Goal: Information Seeking & Learning: Learn about a topic

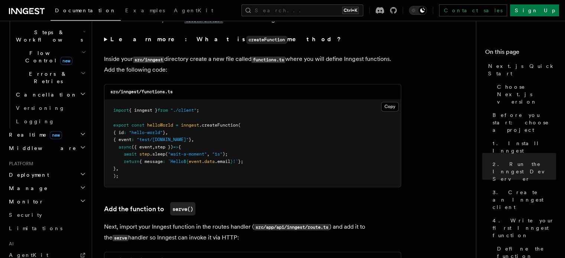
scroll to position [253, 0]
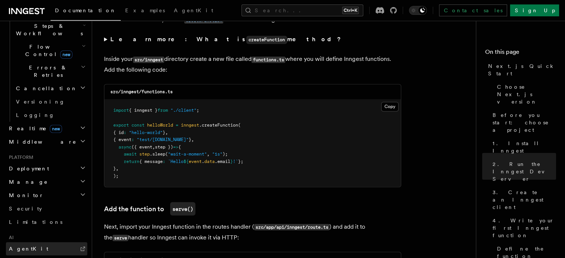
click at [53, 242] on link "AgentKit" at bounding box center [46, 248] width 81 height 13
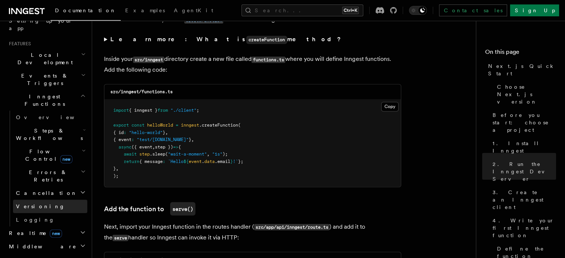
scroll to position [0, 0]
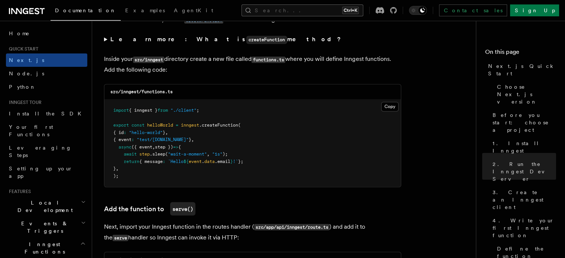
click at [299, 10] on button "Search... Ctrl+K" at bounding box center [302, 10] width 122 height 12
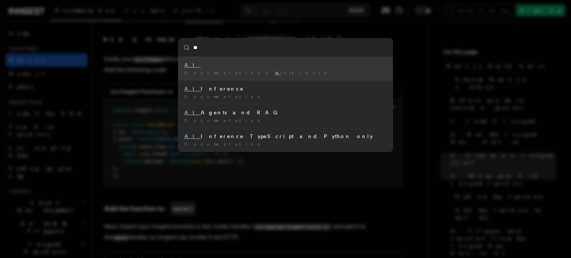
type input "**"
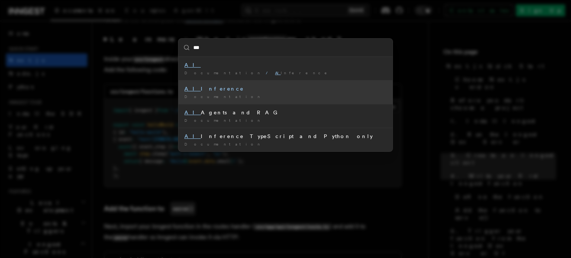
click at [239, 88] on div "AI Inference" at bounding box center [285, 88] width 202 height 7
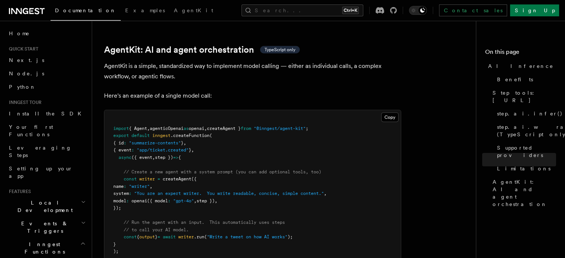
scroll to position [2176, 0]
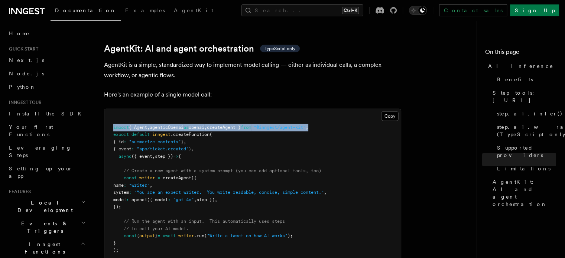
drag, startPoint x: 334, startPoint y: 93, endPoint x: 110, endPoint y: 95, distance: 224.4
click at [110, 109] on pre "import { Agent , agenticOpenai as openai , createAgent } from "@inngest/agent-k…" at bounding box center [252, 189] width 296 height 160
copy span "import { Agent , agenticOpenai as openai , createAgent } from "@inngest/agent-k…"
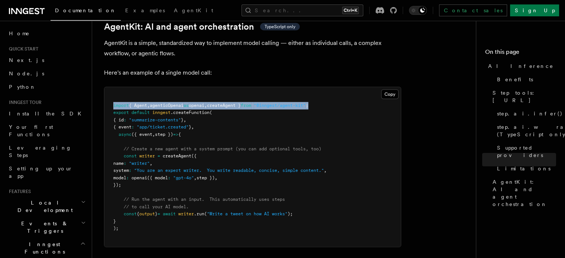
scroll to position [2199, 0]
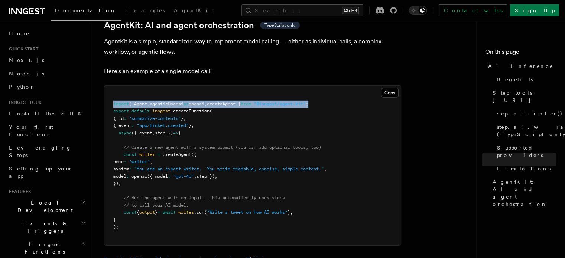
drag, startPoint x: 123, startPoint y: 121, endPoint x: 133, endPoint y: 150, distance: 30.3
click at [133, 150] on pre "import { Agent , agenticOpenai as openai , createAgent } from "@inngest/agent-k…" at bounding box center [252, 166] width 296 height 160
copy code "const writer = createAgent ({ name : "writer" , system : "You are an expert wri…"
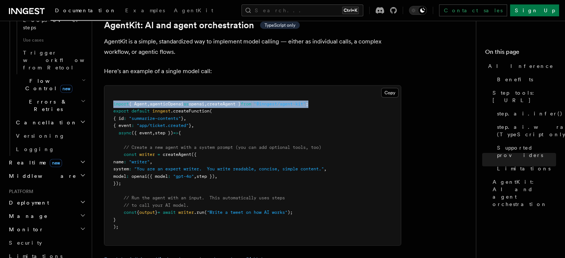
scroll to position [464, 0]
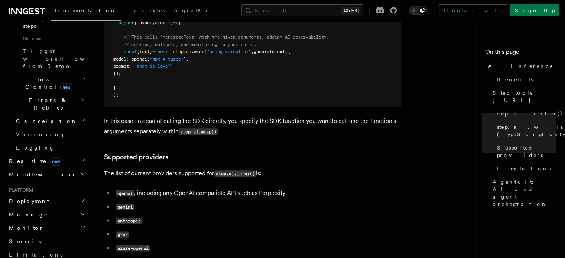
scroll to position [860, 0]
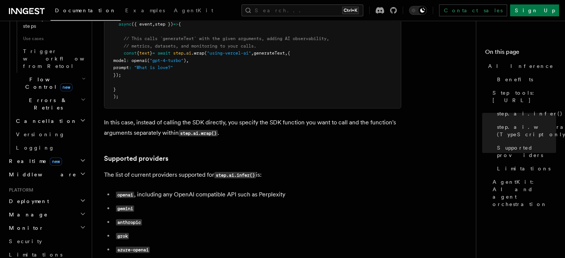
click at [128, 205] on code "gemini" at bounding box center [125, 208] width 18 height 6
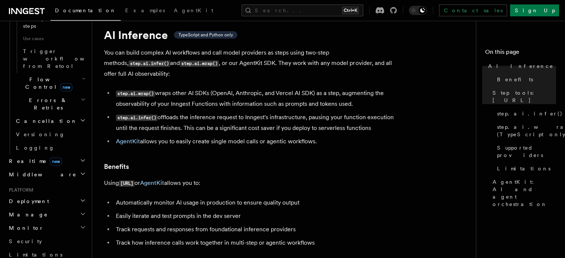
scroll to position [6, 0]
